Goal: Task Accomplishment & Management: Complete application form

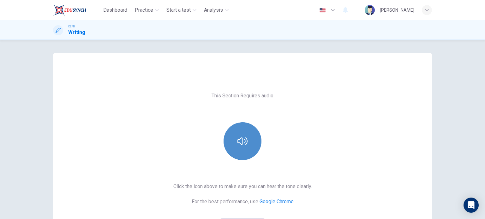
click at [245, 149] on button "button" at bounding box center [242, 141] width 38 height 38
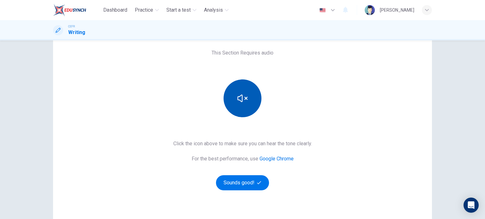
scroll to position [44, 0]
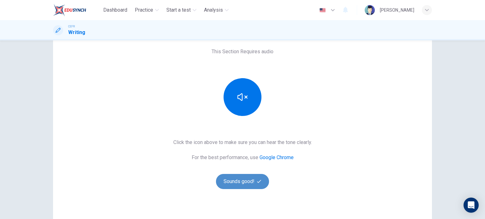
click at [239, 181] on button "Sounds good!" at bounding box center [242, 181] width 53 height 15
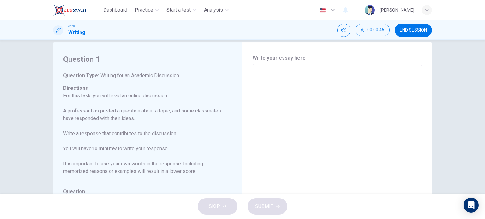
scroll to position [0, 0]
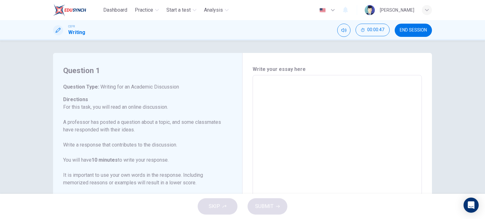
click at [269, 80] on textarea at bounding box center [337, 180] width 160 height 200
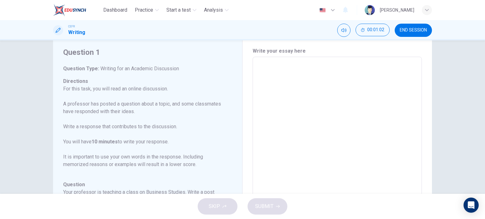
scroll to position [18, 0]
click at [269, 68] on textarea at bounding box center [337, 162] width 160 height 200
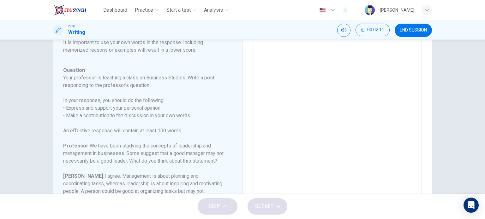
scroll to position [0, 0]
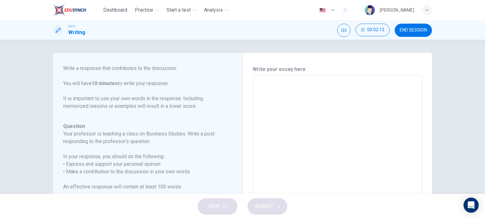
type textarea "L"
type textarea "x"
type textarea "Le"
type textarea "x"
type textarea "Lea"
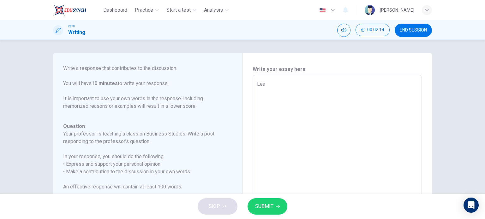
type textarea "x"
type textarea "Le"
type textarea "x"
type textarea "L"
type textarea "x"
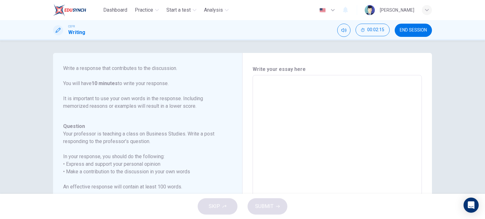
type textarea "T"
type textarea "x"
type textarea "Th"
type textarea "x"
type textarea "The"
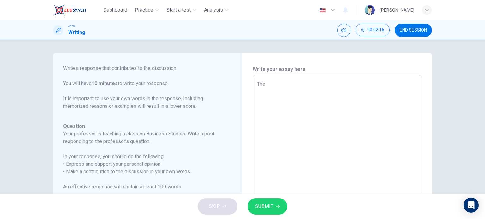
type textarea "x"
type textarea "The"
type textarea "x"
type textarea "The c"
type textarea "x"
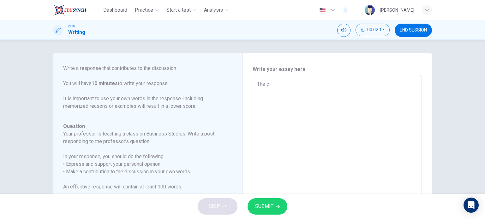
type textarea "The co"
type textarea "x"
type textarea "The con"
type textarea "x"
type textarea "The conc"
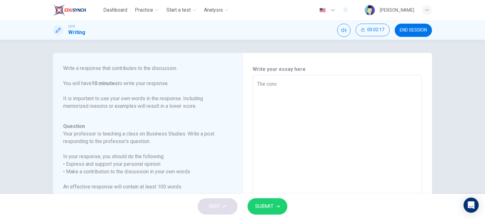
type textarea "x"
type textarea "The concep"
type textarea "x"
type textarea "The concept"
type textarea "x"
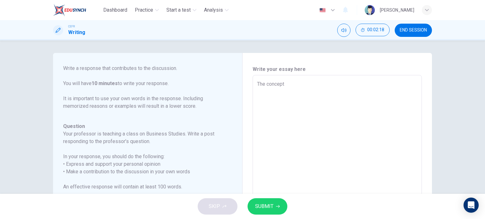
type textarea "The concept"
type textarea "x"
type textarea "The concept of"
type textarea "x"
type textarea "The concept of"
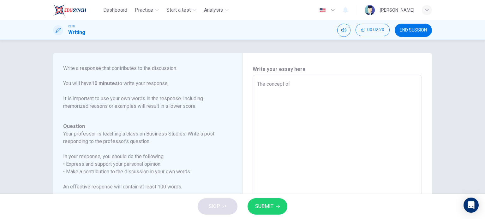
type textarea "x"
type textarea "The concept of l"
type textarea "x"
type textarea "The concept of le"
type textarea "x"
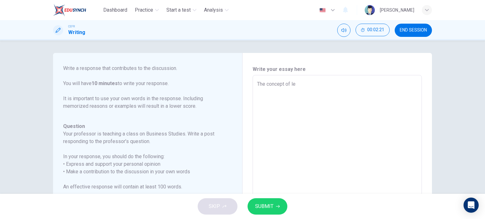
type textarea "The concept of lea"
type textarea "x"
type textarea "The concept of lead"
type textarea "x"
type textarea "The concept of leade"
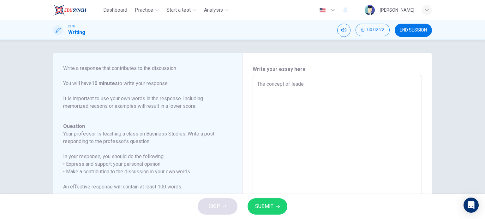
type textarea "x"
type textarea "The concept of leader"
type textarea "x"
type textarea "The concept of leaders"
type textarea "x"
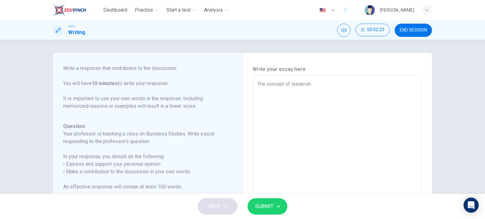
type textarea "The concept of leadershi"
type textarea "x"
type textarea "The concept of leadership"
type textarea "x"
type textarea "The concept of leadership"
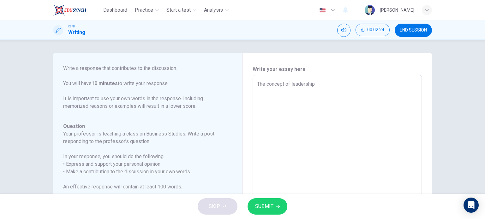
type textarea "x"
type textarea "The concept of leadership an"
type textarea "x"
type textarea "The concept of leadership and"
type textarea "x"
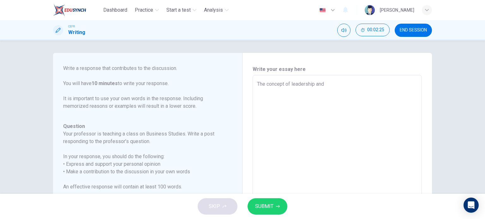
type textarea "The concept of leadership and"
type textarea "x"
type textarea "The concept of leadership and m"
type textarea "x"
type textarea "The concept of leadership and mn"
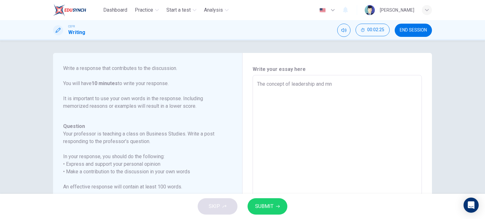
type textarea "x"
type textarea "The concept of leadership and ma"
type textarea "x"
type textarea "The concept of leadership and man"
type textarea "x"
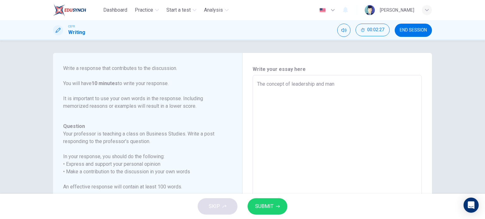
type textarea "The concept of leadership and mane"
type textarea "x"
type textarea "The concept of leadership and man"
type textarea "x"
type textarea "The concept of leadership and mana"
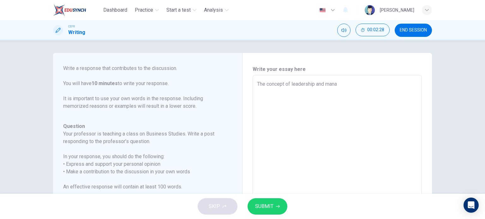
type textarea "x"
type textarea "The concept of leadership and manag"
type textarea "x"
type textarea "The concept of leadership and managem"
type textarea "x"
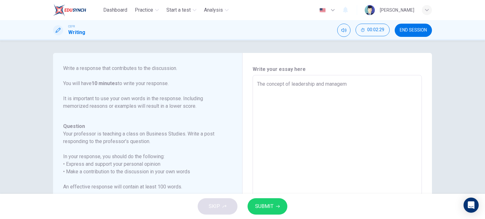
type textarea "The concept of leadership and manageme"
type textarea "x"
type textarea "The concept of leadership and managemen"
type textarea "x"
type textarea "The concept of leadership and management"
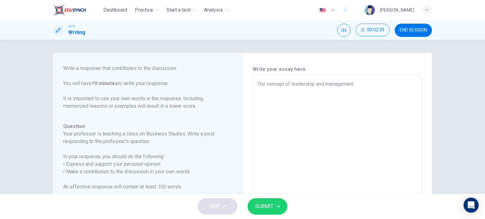
type textarea "x"
type textarea "The concept of leadership and management"
type textarea "x"
type textarea "The concept of leadership and management i"
type textarea "x"
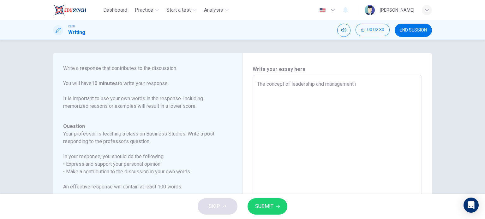
type textarea "The concept of leadership and management in"
type textarea "x"
type textarea "The concept of leadership and management in"
type textarea "x"
type textarea "The concept of leadership and management in b"
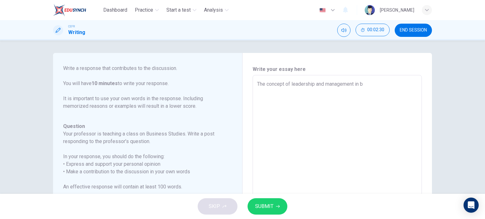
type textarea "x"
type textarea "The concept of leadership and management in bus"
type textarea "x"
type textarea "The concept of leadership and management in busi"
type textarea "x"
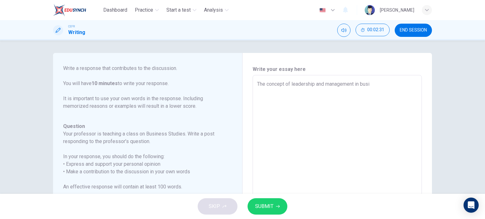
type textarea "The concept of leadership and management in busin"
type textarea "x"
type textarea "The concept of leadership and management in busine"
type textarea "x"
type textarea "The concept of leadership and management in business"
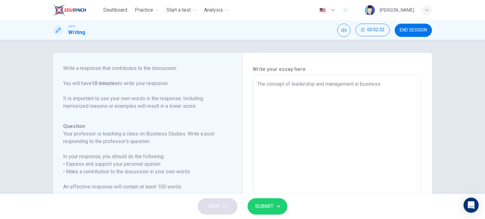
type textarea "x"
type textarea "The concept of leadership and management in business"
type textarea "x"
type textarea "The concept of leadership and management in business is"
type textarea "x"
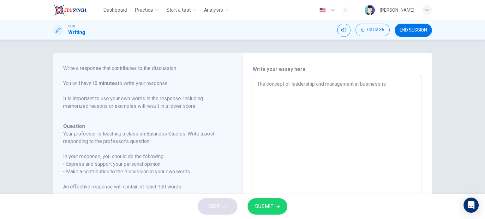
type textarea "The concept of leadership and management in business is"
type textarea "x"
type textarea "The concept of leadership and management in business is a"
type textarea "x"
type textarea "The concept of leadership and management in business is an"
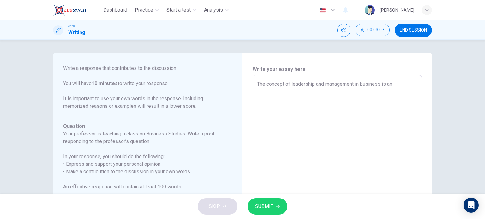
type textarea "x"
type textarea "The concept of leadership and management in business is [PERSON_NAME]"
type textarea "x"
type textarea "The concept of leadership and management in business is anal"
type textarea "x"
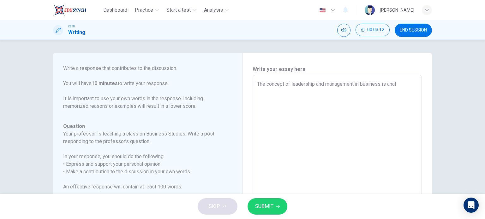
type textarea "The concept of leadership and management in business is analo"
type textarea "x"
type textarea "The concept of leadership and management in business is analog"
type textarea "x"
type textarea "The concept of leadership and management in business is analogu"
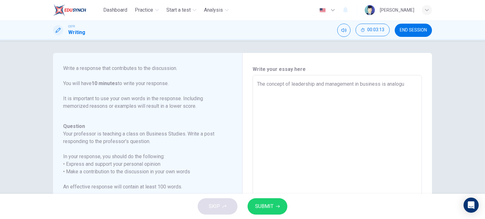
type textarea "x"
type textarea "The concept of leadership and management in business is analoguo"
type textarea "x"
type textarea "The concept of leadership and management in business is analogu"
type textarea "x"
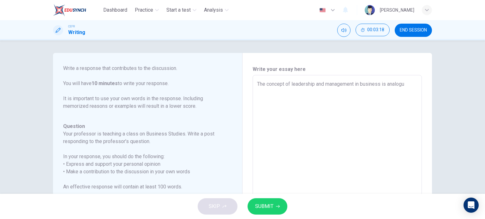
type textarea "The concept of leadership and management in business is analog"
type textarea "x"
type textarea "The concept of leadership and management in business is a"
type textarea "x"
type textarea "The concept of leadership and management in business i"
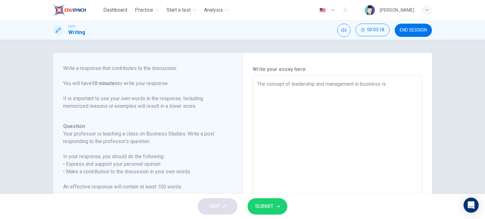
type textarea "x"
type textarea "The concept of leadership and management in [GEOGRAPHIC_DATA]"
type textarea "x"
type textarea "The concept of leadership and management in busin"
type textarea "x"
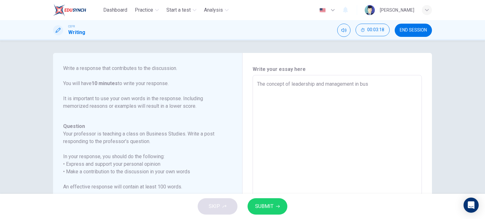
type textarea "The concept of leadership and management in bu"
type textarea "x"
type textarea "The concept of leadership and management in"
type textarea "x"
type textarea "The concept of leadership and management i"
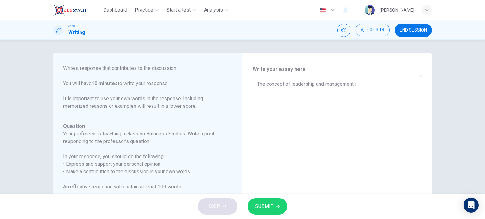
type textarea "x"
type textarea "The concept of leadership and management"
type textarea "x"
type textarea "The concept of leadership and management"
type textarea "x"
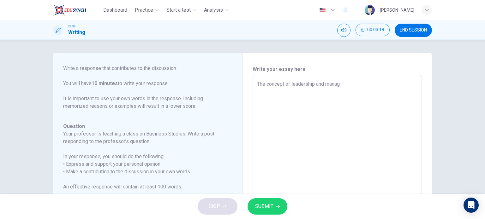
type textarea "The concept of leadership and mana"
type textarea "x"
type textarea "The concept of leadership and m"
type textarea "x"
type textarea "The concept of leadership an"
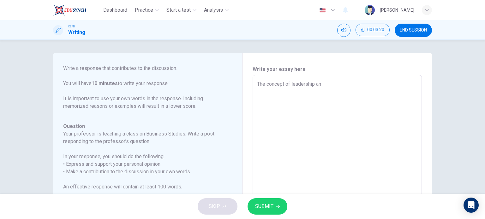
type textarea "x"
type textarea "The concept of leadership a"
type textarea "x"
type textarea "The concept of leadership"
type textarea "x"
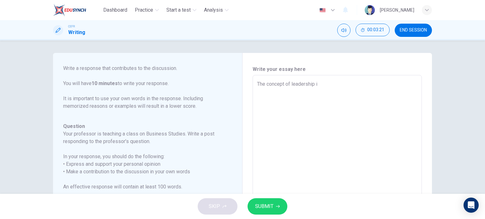
type textarea "The concept of leadership is"
type textarea "x"
type textarea "The concept of leadership is"
type textarea "x"
type textarea "The concept of leadership is a"
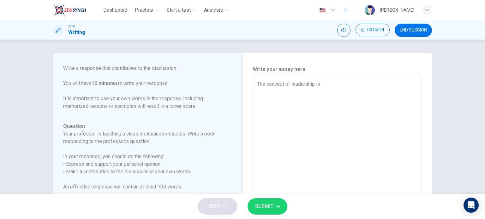
type textarea "x"
type textarea "The concept of leadership is an"
type textarea "x"
type textarea "The concept of leadership is [PERSON_NAME]"
type textarea "x"
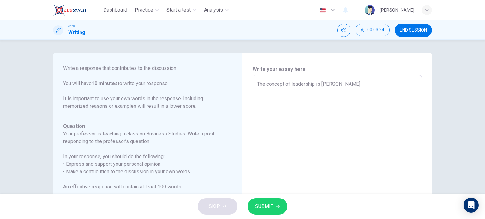
type textarea "The concept of leadership is anal"
type textarea "x"
type textarea "The concept of leadership is analo"
type textarea "x"
type textarea "The concept of leadership is analog"
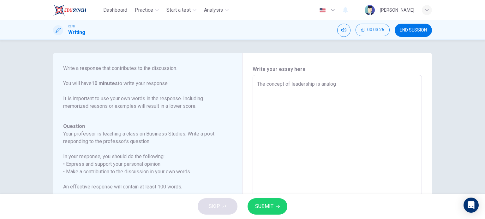
type textarea "x"
type textarea "The concept of leadership is analogou"
type textarea "x"
type textarea "The concept of leadership is analogous"
type textarea "x"
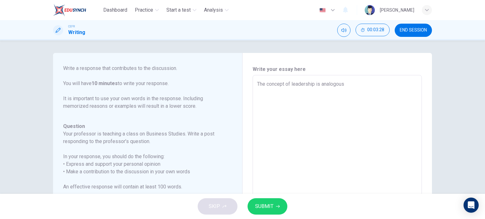
type textarea "The concept of leadership is analogous"
type textarea "x"
type textarea "The concept of leadership is analogous t"
type textarea "x"
type textarea "The concept of leadership is analogous to"
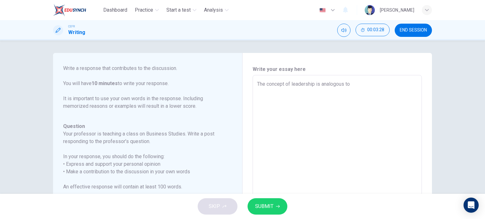
type textarea "x"
type textarea "The concept of leadership is analogous to"
type textarea "x"
type textarea "The concept of leadership is analogous to l"
type textarea "x"
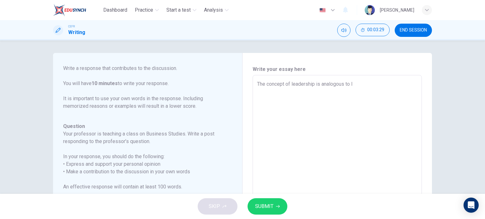
type textarea "The concept of leadership is analogous to le"
type textarea "x"
type textarea "The concept of leadership is analogous to lea"
type textarea "x"
type textarea "The concept of leadership is analogous to lead"
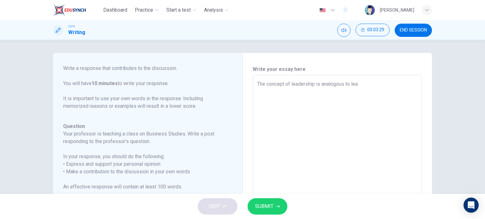
type textarea "x"
type textarea "The concept of leadership is analogous to leader"
type textarea "x"
type textarea "The concept of leadership is analogous to leaders"
type textarea "x"
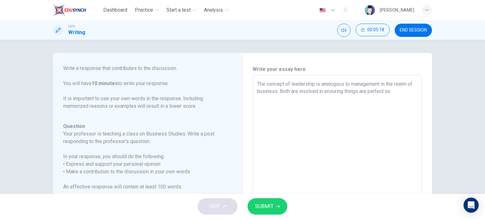
click at [394, 91] on textarea "The concept of leadership is analogous to management in the realm of business. …" at bounding box center [337, 180] width 160 height 200
click at [273, 100] on textarea "The concept of leadership is analogous to management in the realm of business. …" at bounding box center [337, 180] width 160 height 200
drag, startPoint x: 394, startPoint y: 84, endPoint x: 280, endPoint y: 93, distance: 114.6
click at [280, 93] on textarea "The concept of leadership is analogous to management in the realm of business. …" at bounding box center [337, 180] width 160 height 200
click at [292, 94] on textarea "The concept of leadership is analogous to management in the business world. Bot…" at bounding box center [337, 180] width 160 height 200
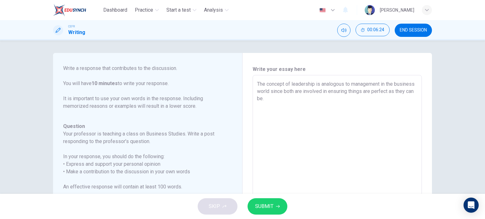
click at [298, 99] on textarea "The concept of leadership is analogous to management in the business world sinc…" at bounding box center [337, 180] width 160 height 200
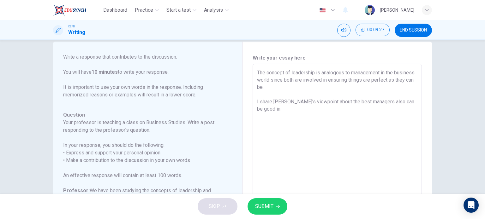
scroll to position [12, 0]
click at [411, 103] on textarea "The concept of leadership is analogous to management in the business world sinc…" at bounding box center [337, 169] width 160 height 200
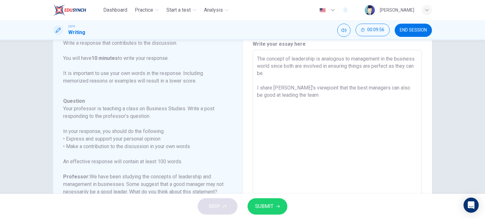
scroll to position [25, 0]
drag, startPoint x: 407, startPoint y: 88, endPoint x: 411, endPoint y: 98, distance: 11.2
click at [411, 98] on textarea "The concept of leadership is analogous to management in the business world sinc…" at bounding box center [337, 155] width 160 height 200
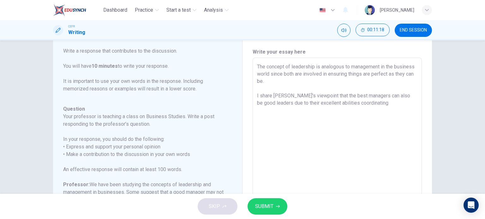
click at [339, 105] on textarea "The concept of leadership is analogous to management in the business world sinc…" at bounding box center [337, 163] width 160 height 200
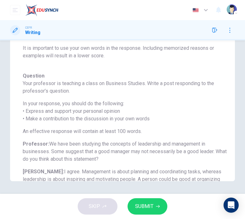
scroll to position [0, 0]
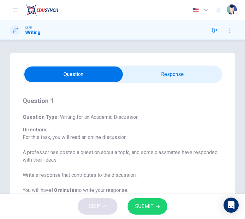
click at [182, 79] on input "checkbox" at bounding box center [73, 75] width 299 height 16
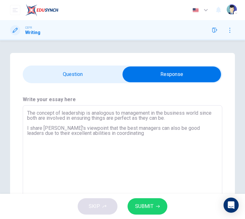
click at [111, 134] on textarea "The concept of leadership is analogous to management in the business world sinc…" at bounding box center [122, 153] width 191 height 84
click at [113, 117] on textarea "The concept of leadership is analogous to management in the business world sinc…" at bounding box center [122, 153] width 191 height 84
click at [107, 136] on textarea "The concept of leadership is analogous to management in the business world sinc…" at bounding box center [122, 153] width 191 height 84
click at [60, 111] on textarea "The concept of leadership is analogous to management in the business world sinc…" at bounding box center [122, 153] width 191 height 84
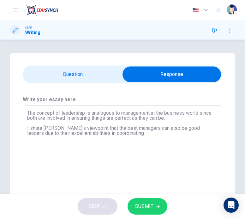
click at [28, 115] on textarea "The concept of leadership is analogous to management in the business world sinc…" at bounding box center [122, 153] width 191 height 84
click at [52, 131] on textarea "In the business world, the concept of leadership is analogous to management sin…" at bounding box center [122, 153] width 191 height 84
click at [115, 141] on textarea "In the business world, the concept of leadership is analogous to management sin…" at bounding box center [122, 153] width 191 height 84
click at [127, 136] on textarea "In the business world, the concept of leadership is analogous to management sin…" at bounding box center [122, 153] width 191 height 84
click at [81, 72] on input "checkbox" at bounding box center [171, 75] width 299 height 16
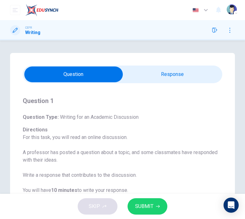
click at [171, 78] on input "checkbox" at bounding box center [73, 75] width 299 height 16
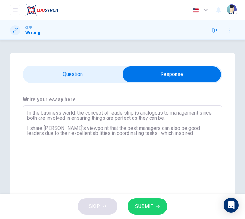
click at [165, 135] on textarea "In the business world, the concept of leadership is analogous to management sin…" at bounding box center [122, 153] width 191 height 84
click at [85, 79] on input "checkbox" at bounding box center [171, 75] width 299 height 16
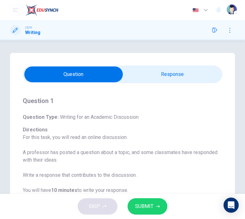
click at [185, 76] on input "checkbox" at bounding box center [73, 75] width 299 height 16
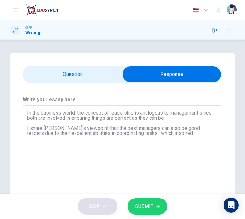
click at [162, 135] on textarea "In the business world, the concept of leadership is analogous to management sin…" at bounding box center [122, 153] width 191 height 84
click at [178, 133] on textarea "In the business world, the concept of leadership is analogous to management sin…" at bounding box center [122, 153] width 191 height 84
click at [77, 77] on input "checkbox" at bounding box center [171, 75] width 299 height 16
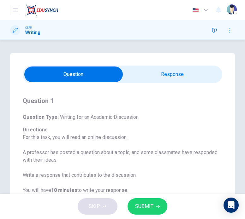
click at [151, 79] on input "checkbox" at bounding box center [73, 75] width 299 height 16
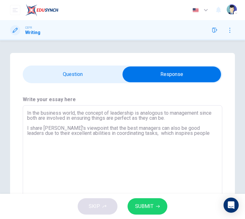
click at [181, 135] on textarea "In the business world, the concept of leadership is analogous to management sin…" at bounding box center [122, 153] width 191 height 84
click at [180, 136] on textarea "In the business world, the concept of leadership is analogous to management sin…" at bounding box center [122, 153] width 191 height 84
click at [50, 162] on textarea "In the business world, the concept of leadership is analogous to management sin…" at bounding box center [122, 153] width 191 height 84
click at [182, 136] on textarea "In the business world, the concept of leadership is analogous to management sin…" at bounding box center [122, 153] width 191 height 84
click at [193, 135] on textarea "In the business world, the concept of leadership is analogous to management sin…" at bounding box center [122, 153] width 191 height 84
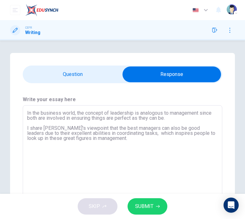
drag, startPoint x: 38, startPoint y: 140, endPoint x: 202, endPoint y: 135, distance: 163.5
click at [202, 135] on textarea "In the business world, the concept of leadership is analogous to management sin…" at bounding box center [122, 153] width 191 height 84
drag, startPoint x: 96, startPoint y: 139, endPoint x: 201, endPoint y: 134, distance: 104.8
click at [201, 134] on textarea "In the business world, the concept of leadership is analogous to management sin…" at bounding box center [122, 153] width 191 height 84
click at [93, 77] on input "checkbox" at bounding box center [171, 75] width 299 height 16
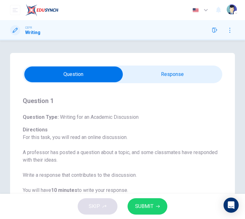
click at [149, 82] on span at bounding box center [122, 75] width 199 height 18
click at [148, 69] on input "checkbox" at bounding box center [73, 75] width 299 height 16
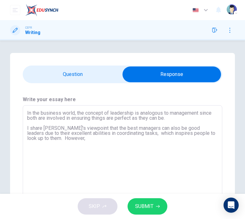
click at [70, 139] on textarea "In the business world, the concept of leadership is analogous to management sin…" at bounding box center [122, 153] width 191 height 84
click at [73, 73] on input "checkbox" at bounding box center [171, 75] width 299 height 16
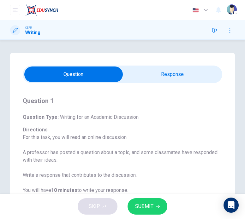
click at [156, 75] on input "checkbox" at bounding box center [73, 75] width 299 height 16
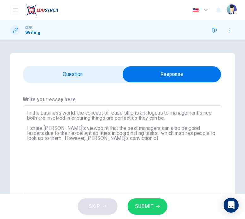
click at [115, 140] on textarea "In the business world, the concept of leadership is analogous to management sin…" at bounding box center [122, 153] width 191 height 84
click at [103, 75] on input "checkbox" at bounding box center [171, 75] width 299 height 16
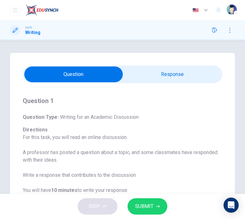
click at [154, 82] on input "checkbox" at bounding box center [73, 75] width 299 height 16
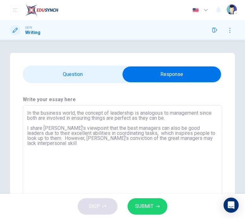
click at [42, 139] on textarea "In the business world, the concept of leadership is analogous to management sin…" at bounding box center [122, 153] width 191 height 84
click at [176, 143] on textarea "In the business world, the concept of leadership is analogous to management sin…" at bounding box center [122, 153] width 191 height 84
click at [177, 139] on textarea "In the business world, the concept of leadership is analogous to management sin…" at bounding box center [122, 153] width 191 height 84
click at [72, 147] on textarea "In the business world, the concept of leadership is analogous to management sin…" at bounding box center [122, 153] width 191 height 84
click at [80, 72] on input "checkbox" at bounding box center [171, 75] width 299 height 16
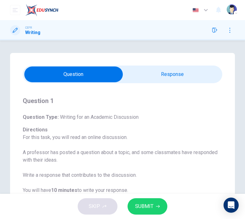
click at [153, 75] on input "checkbox" at bounding box center [73, 75] width 299 height 16
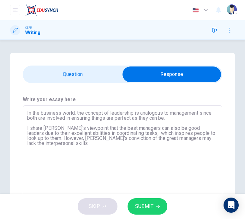
click at [72, 145] on textarea "In the business world, the concept of leadership is analogous to management sin…" at bounding box center [122, 153] width 191 height 84
click at [86, 77] on input "checkbox" at bounding box center [171, 75] width 299 height 16
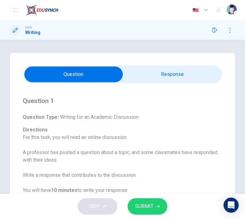
click at [148, 77] on input "checkbox" at bounding box center [73, 75] width 299 height 16
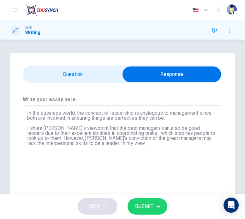
click at [22, 67] on input "checkbox" at bounding box center [171, 75] width 299 height 16
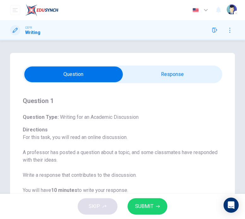
click at [148, 77] on input "checkbox" at bounding box center [73, 75] width 299 height 16
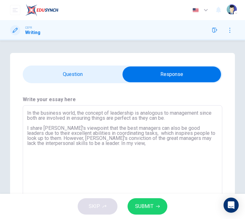
click at [148, 77] on input "checkbox" at bounding box center [171, 75] width 299 height 16
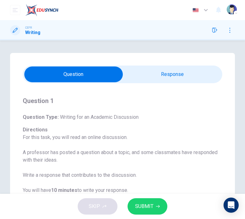
click at [182, 79] on input "checkbox" at bounding box center [73, 75] width 299 height 16
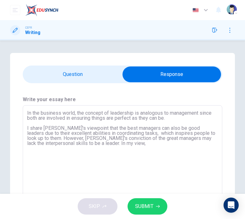
click at [133, 146] on textarea "In the business world, the concept of leadership is analogous to management sin…" at bounding box center [122, 153] width 191 height 84
click at [201, 151] on textarea "In the business world, the concept of leadership is analogous to management sin…" at bounding box center [122, 153] width 191 height 84
click at [187, 145] on textarea "In the business world, the concept of leadership is analogous to management sin…" at bounding box center [122, 153] width 191 height 84
drag, startPoint x: 187, startPoint y: 145, endPoint x: 168, endPoint y: 144, distance: 19.6
click at [168, 144] on textarea "In the business world, the concept of leadership is analogous to management sin…" at bounding box center [122, 153] width 191 height 84
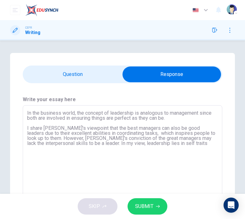
click at [176, 143] on textarea "In the business world, the concept of leadership is analogous to management sin…" at bounding box center [122, 153] width 191 height 84
click at [101, 145] on textarea "In the business world, the concept of leadership is analogous to management sin…" at bounding box center [122, 153] width 191 height 84
click at [203, 145] on textarea "In the business world, the concept of leadership is analogous to management sin…" at bounding box center [122, 153] width 191 height 84
click at [89, 76] on input "checkbox" at bounding box center [171, 75] width 299 height 16
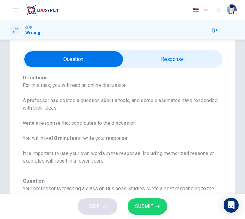
scroll to position [15, 0]
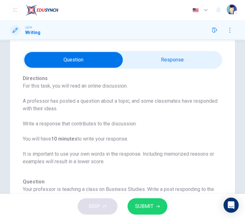
click at [159, 52] on input "checkbox" at bounding box center [73, 60] width 299 height 16
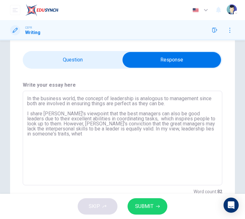
click at [79, 136] on textarea "In the business world, the concept of leadership is analogous to management sin…" at bounding box center [122, 138] width 191 height 84
click at [164, 137] on textarea "In the business world, the concept of leadership is analogous to management sin…" at bounding box center [122, 138] width 191 height 84
click at [163, 135] on textarea "In the business world, the concept of leadership is analogous to management sin…" at bounding box center [122, 138] width 191 height 84
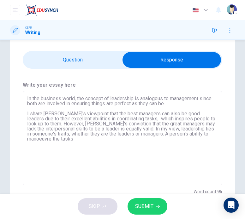
click at [75, 140] on textarea "In the business world, the concept of leadership is analogous to management sin…" at bounding box center [122, 138] width 191 height 84
click at [140, 141] on textarea "In the business world, the concept of leadership is analogous to management sin…" at bounding box center [122, 138] width 191 height 84
click at [81, 51] on span at bounding box center [122, 60] width 199 height 18
click at [80, 58] on input "checkbox" at bounding box center [171, 60] width 299 height 16
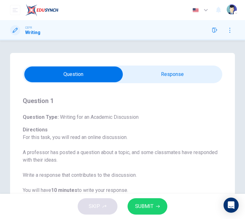
click at [142, 75] on input "checkbox" at bounding box center [73, 75] width 299 height 16
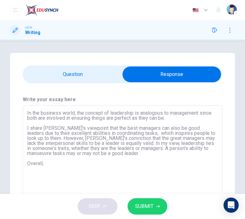
click at [47, 165] on textarea "In the business world, the concept of leadership is analogous to management sin…" at bounding box center [122, 153] width 191 height 84
drag, startPoint x: 47, startPoint y: 165, endPoint x: 18, endPoint y: 162, distance: 29.5
click at [18, 162] on div "Write your essay here In the business world, the concept of leadership is analo…" at bounding box center [122, 152] width 225 height 139
click at [52, 163] on textarea "In the business world, the concept of leadership is analogous to management sin…" at bounding box center [122, 153] width 191 height 84
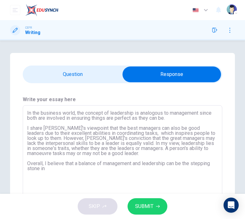
click at [69, 170] on textarea "In the business world, the concept of leadership is analogous to management sin…" at bounding box center [122, 153] width 191 height 84
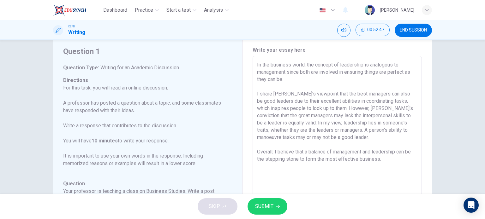
scroll to position [19, 0]
click at [267, 204] on span "SUBMIT" at bounding box center [264, 206] width 18 height 9
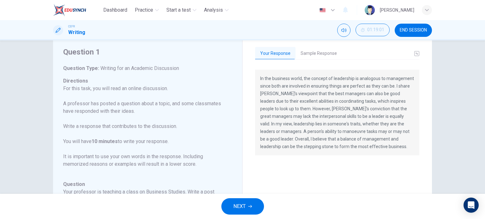
scroll to position [0, 0]
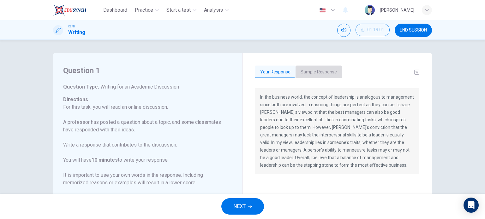
click at [315, 67] on button "Sample Response" at bounding box center [318, 72] width 46 height 13
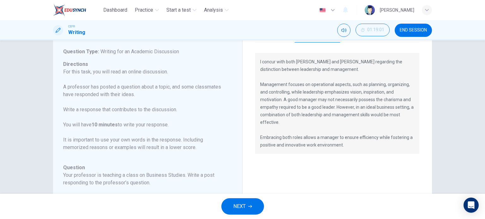
scroll to position [38, 0]
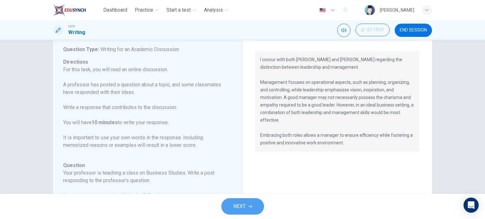
click at [244, 211] on span "NEXT" at bounding box center [239, 206] width 12 height 9
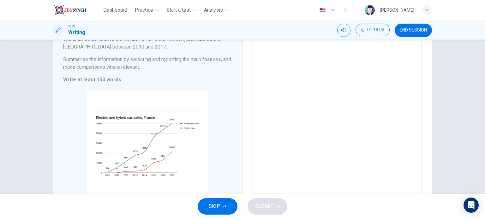
scroll to position [68, 0]
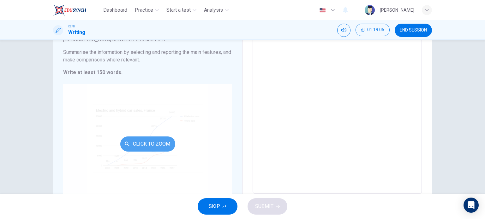
click at [145, 140] on button "Click to Zoom" at bounding box center [147, 144] width 55 height 15
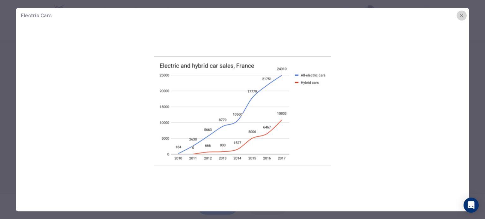
click at [457, 13] on button "button" at bounding box center [461, 15] width 10 height 10
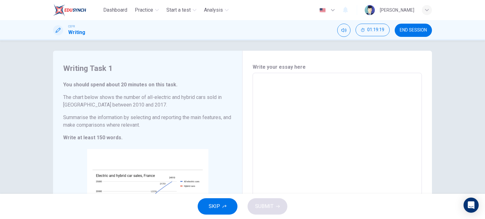
scroll to position [0, 0]
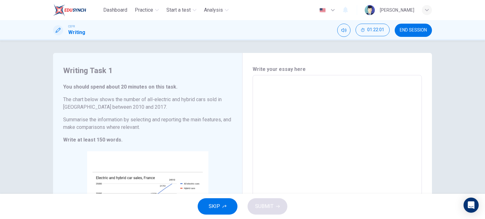
click at [280, 84] on textarea at bounding box center [337, 168] width 160 height 176
drag, startPoint x: 262, startPoint y: 86, endPoint x: 254, endPoint y: 86, distance: 8.2
click at [254, 86] on div "hy x ​" at bounding box center [336, 168] width 169 height 186
click at [276, 208] on icon "button" at bounding box center [278, 207] width 4 height 4
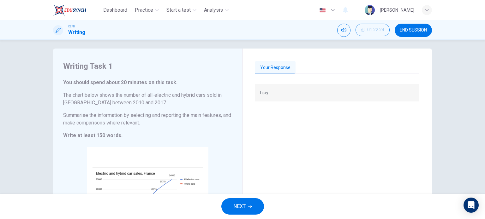
scroll to position [54, 0]
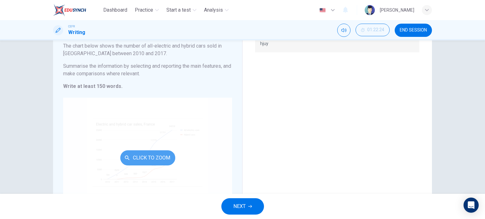
click at [144, 156] on button "Click to Zoom" at bounding box center [147, 157] width 55 height 15
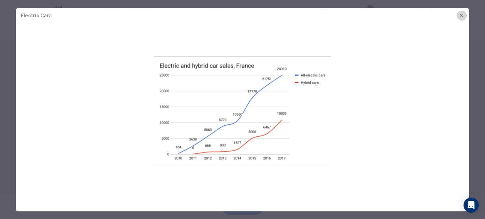
click at [463, 16] on icon "button" at bounding box center [461, 15] width 5 height 5
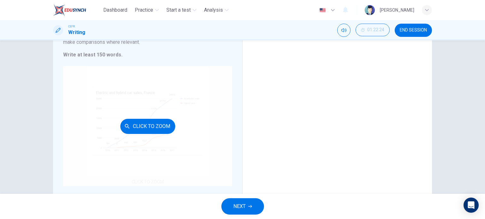
scroll to position [86, 0]
click at [155, 124] on button "Click to Zoom" at bounding box center [147, 125] width 55 height 15
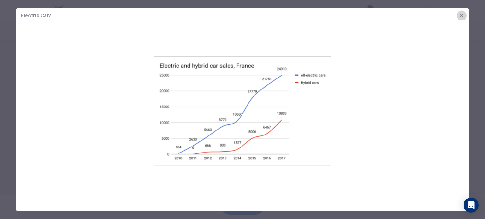
click at [462, 15] on icon "button" at bounding box center [461, 15] width 5 height 5
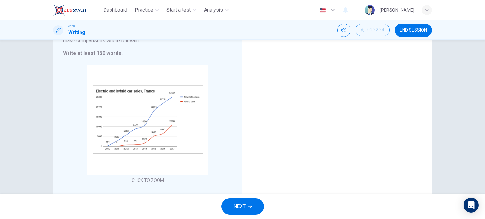
scroll to position [103, 0]
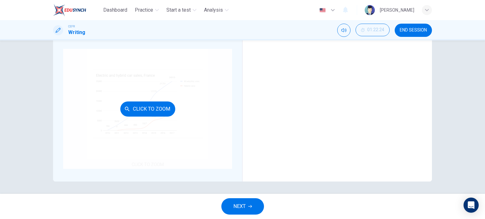
click at [161, 100] on div "Click to Zoom" at bounding box center [147, 109] width 169 height 120
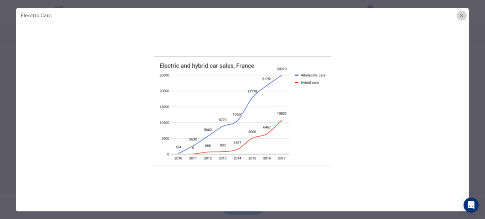
click at [462, 17] on icon "button" at bounding box center [461, 15] width 5 height 5
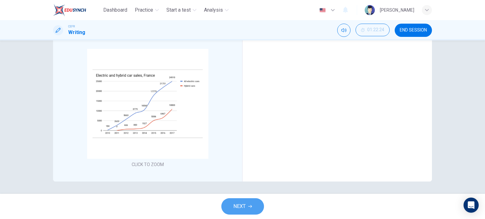
click at [239, 206] on span "NEXT" at bounding box center [239, 206] width 12 height 9
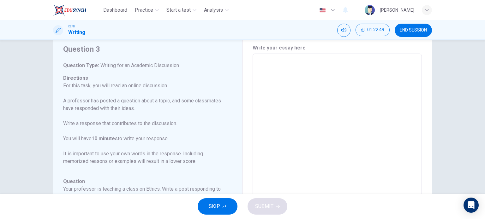
scroll to position [15, 0]
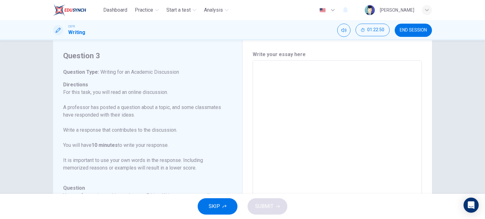
click at [279, 94] on textarea at bounding box center [337, 166] width 160 height 200
click at [277, 203] on button "SUBMIT" at bounding box center [267, 206] width 40 height 16
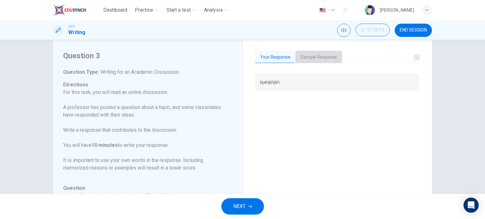
click at [324, 59] on button "Sample Response" at bounding box center [318, 57] width 46 height 13
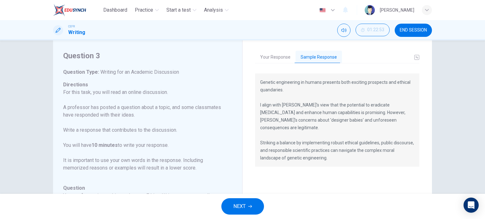
click at [245, 199] on button "NEXT" at bounding box center [242, 206] width 43 height 16
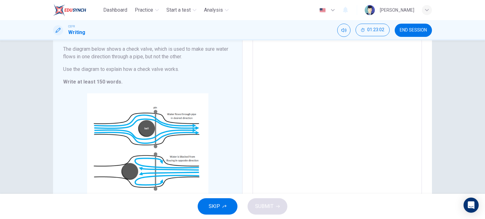
scroll to position [50, 0]
